Goal: Use online tool/utility: Use online tool/utility

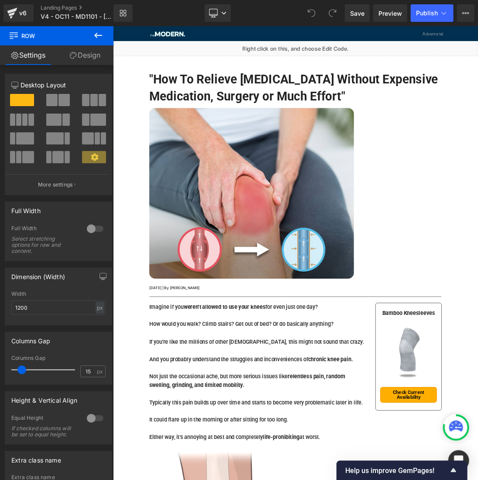
scroll to position [4319, 0]
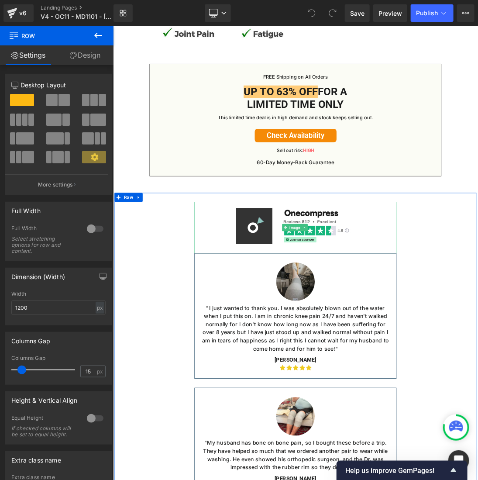
click at [236, 344] on div at bounding box center [377, 317] width 293 height 74
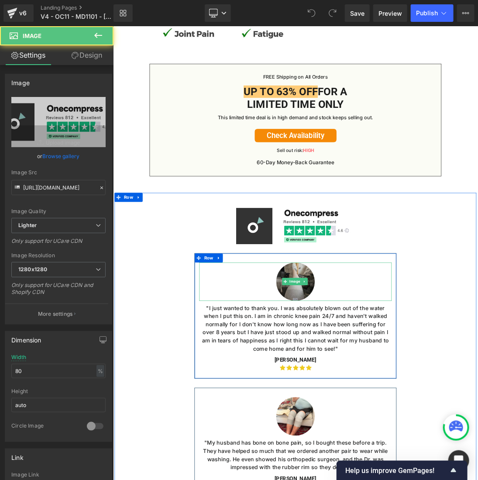
click at [239, 377] on div at bounding box center [377, 396] width 279 height 56
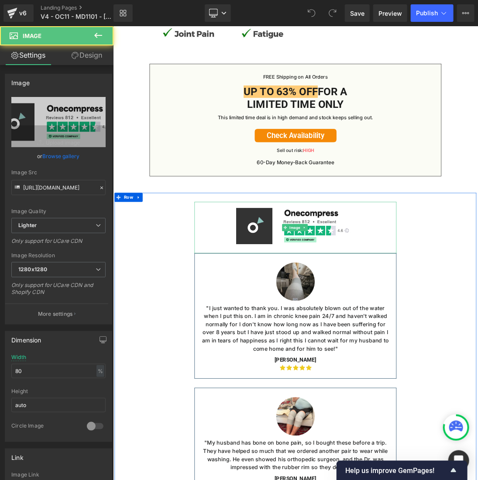
click at [241, 328] on div at bounding box center [377, 317] width 293 height 74
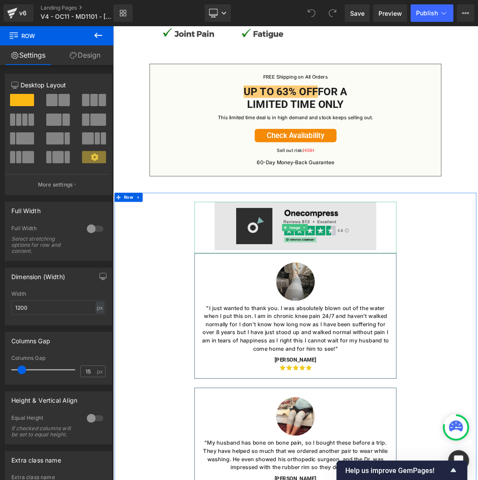
click at [403, 307] on img at bounding box center [377, 317] width 234 height 74
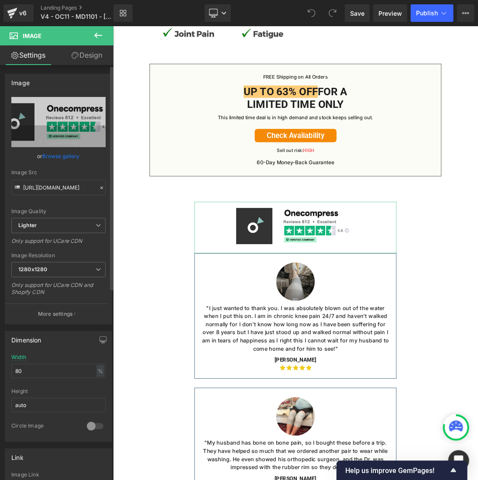
click at [69, 154] on link "Browse gallery" at bounding box center [61, 156] width 37 height 15
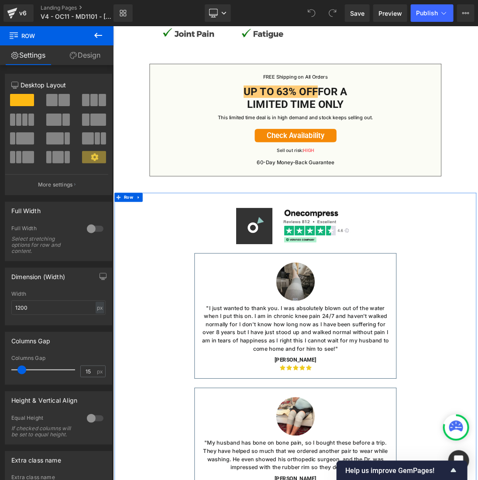
click at [93, 59] on link "Design" at bounding box center [85, 55] width 57 height 20
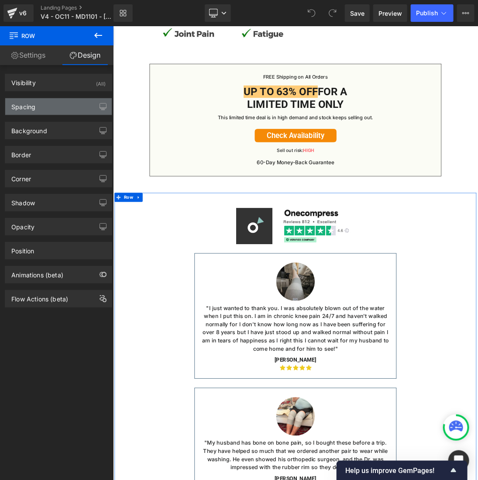
click at [60, 102] on div "Spacing" at bounding box center [58, 106] width 107 height 17
